Goal: Information Seeking & Learning: Learn about a topic

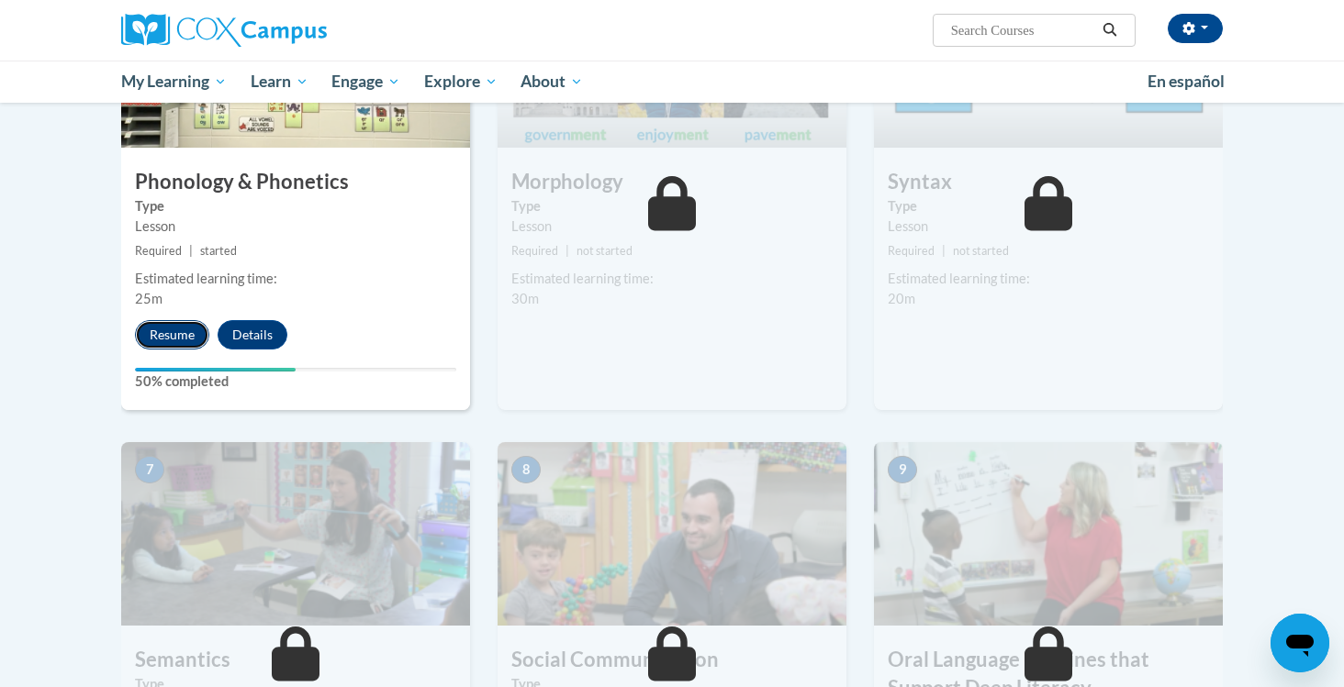
click at [182, 340] on button "Resume" at bounding box center [172, 334] width 74 height 29
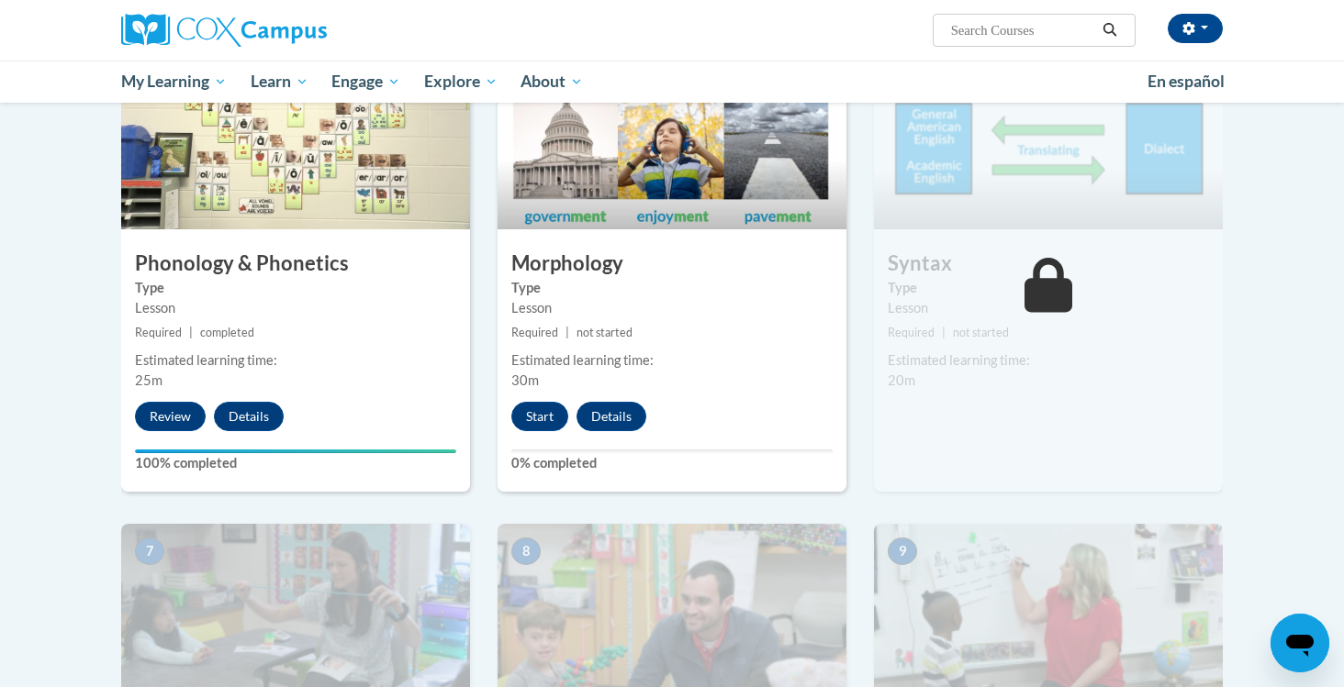
scroll to position [920, 0]
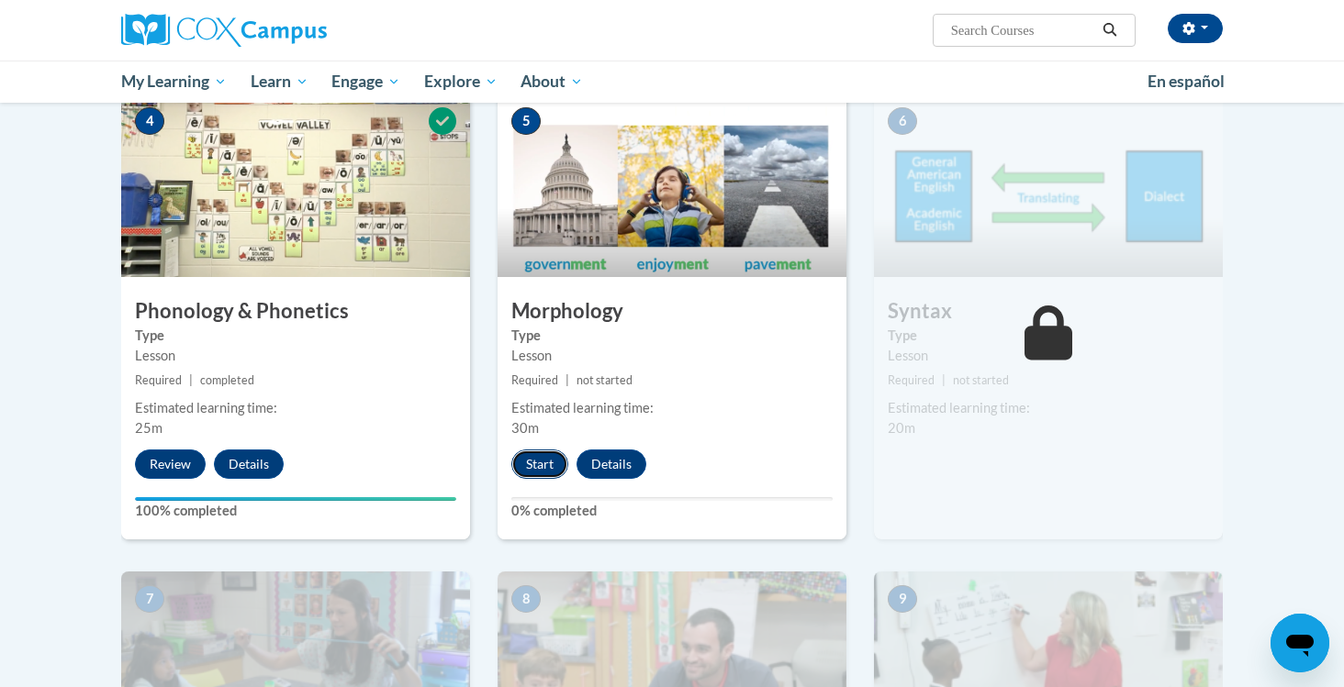
click at [538, 460] on button "Start" at bounding box center [539, 464] width 57 height 29
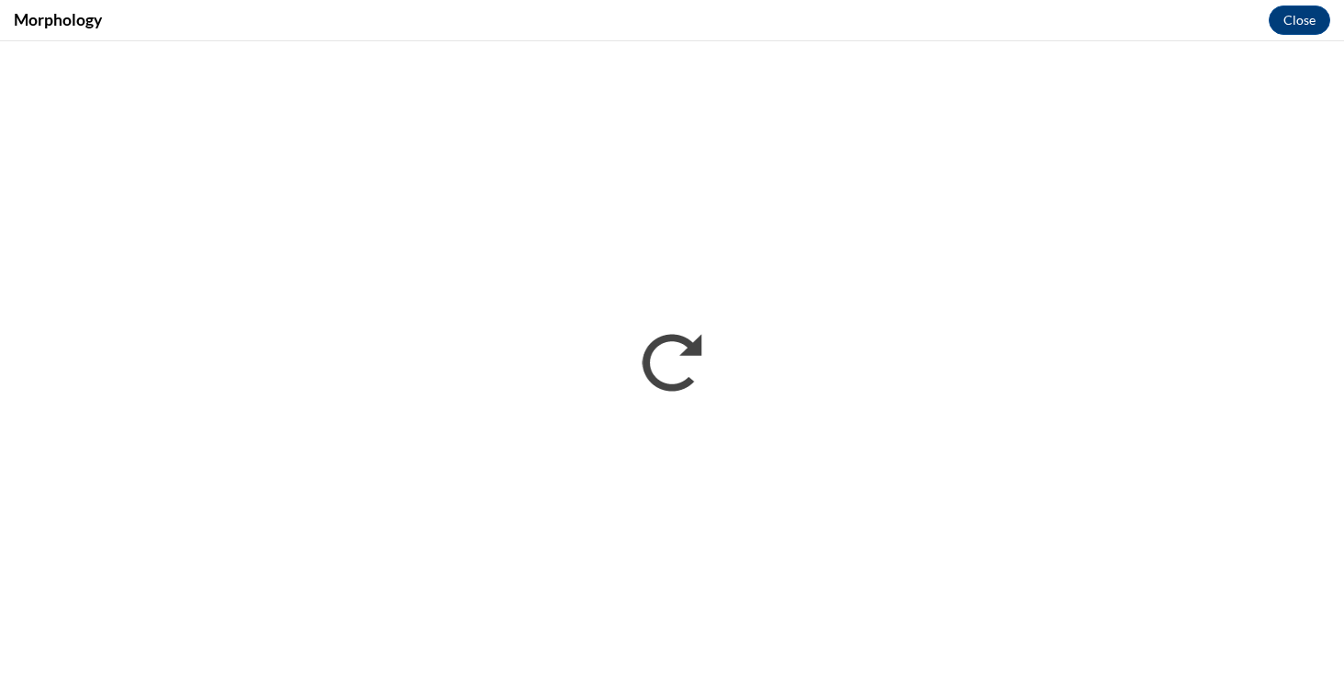
scroll to position [0, 0]
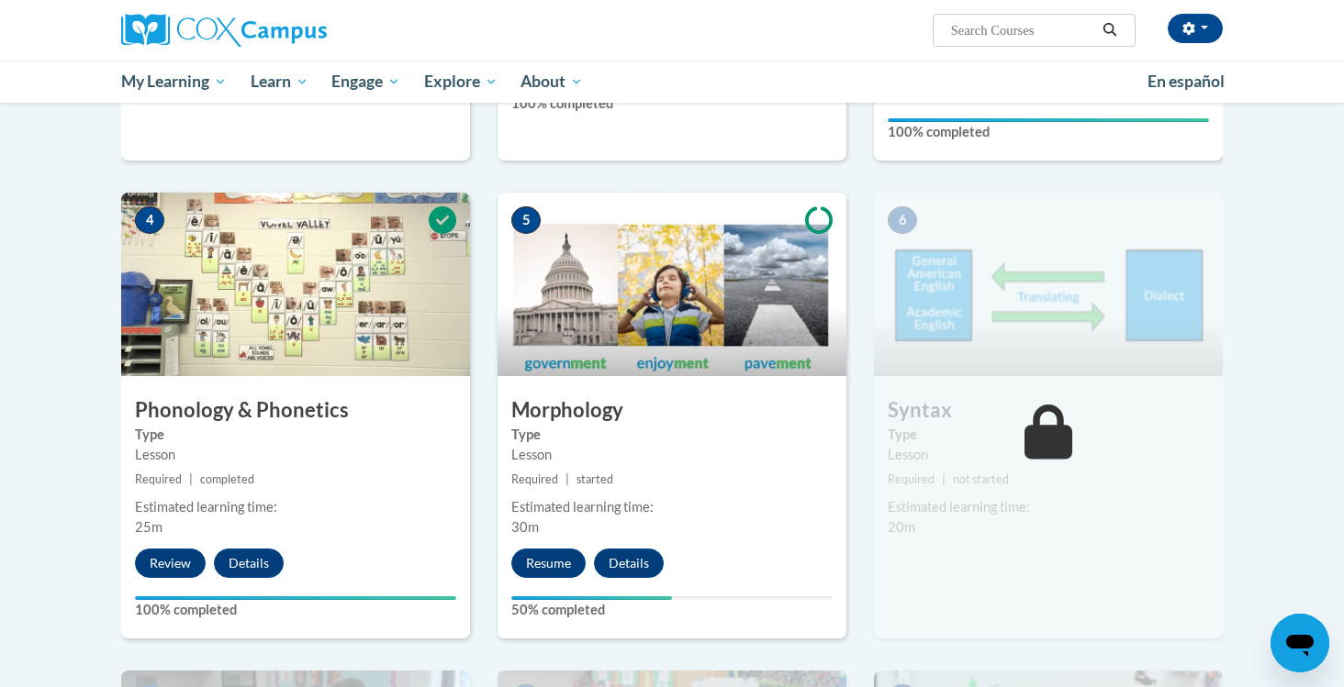
scroll to position [820, 0]
